Goal: Task Accomplishment & Management: Manage account settings

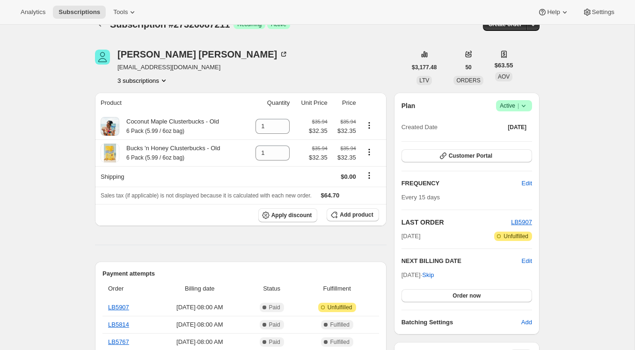
scroll to position [13, 0]
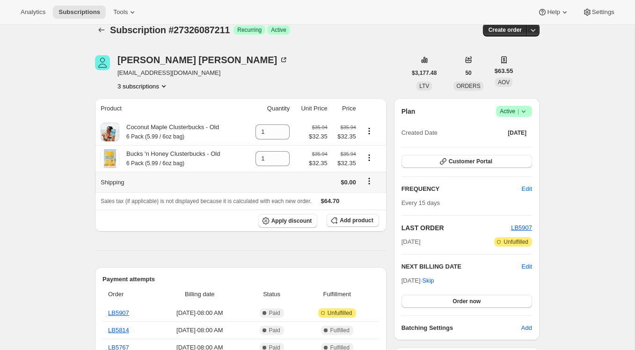
click at [373, 182] on icon "Shipping actions" at bounding box center [369, 181] width 9 height 9
click at [373, 159] on icon "Product actions" at bounding box center [369, 157] width 9 height 9
click at [364, 195] on span "Swap variant" at bounding box center [369, 192] width 35 height 7
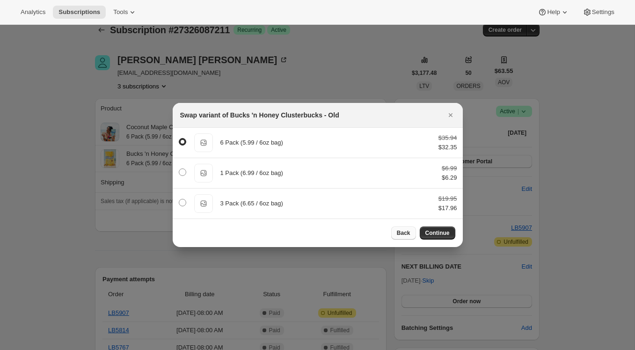
click at [406, 236] on span "Back" at bounding box center [404, 232] width 14 height 7
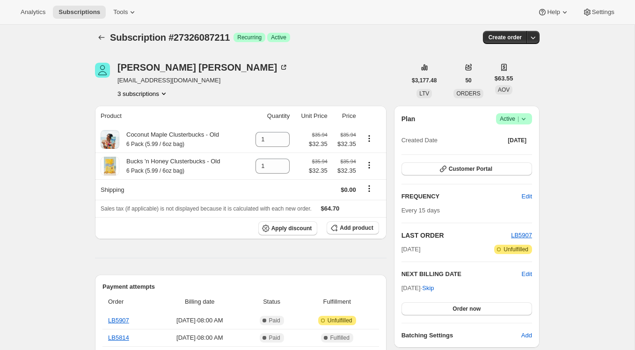
scroll to position [6, 0]
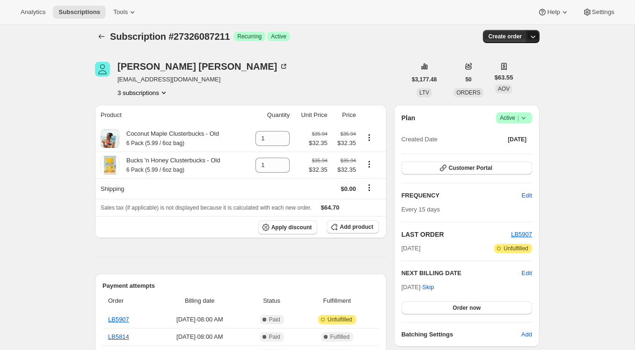
click at [536, 39] on icon "button" at bounding box center [533, 36] width 9 height 9
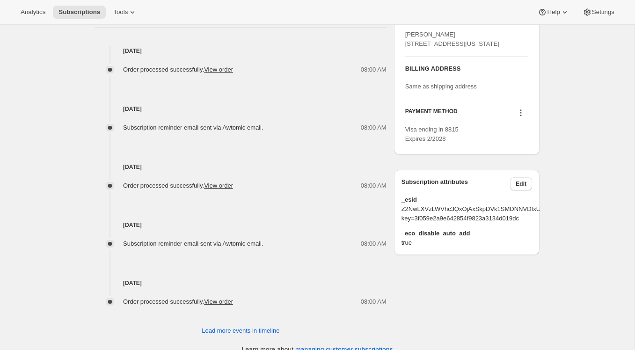
scroll to position [423, 0]
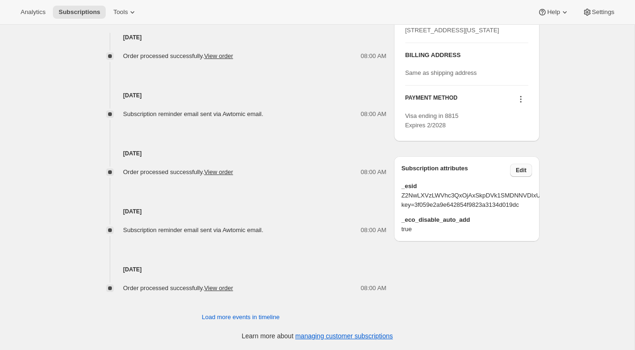
click at [523, 177] on button "Edit" at bounding box center [521, 170] width 22 height 13
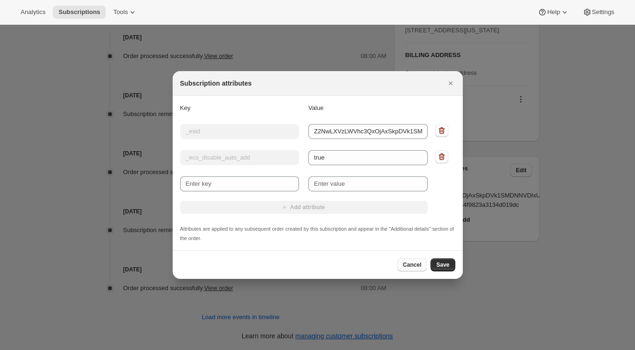
click at [411, 269] on button "Cancel" at bounding box center [412, 264] width 29 height 13
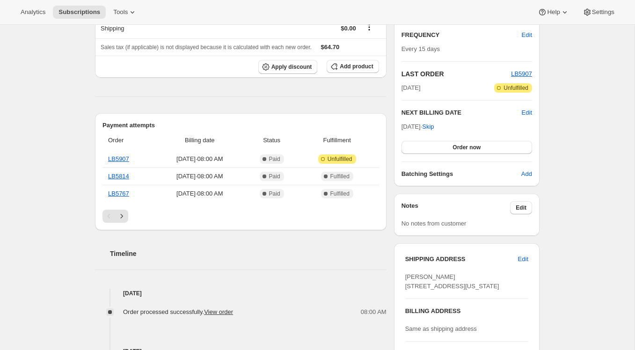
scroll to position [157, 0]
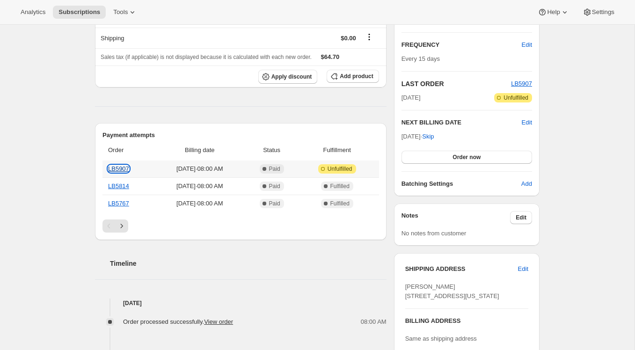
click at [118, 167] on link "LB5907" at bounding box center [118, 168] width 21 height 7
